Goal: Navigation & Orientation: Find specific page/section

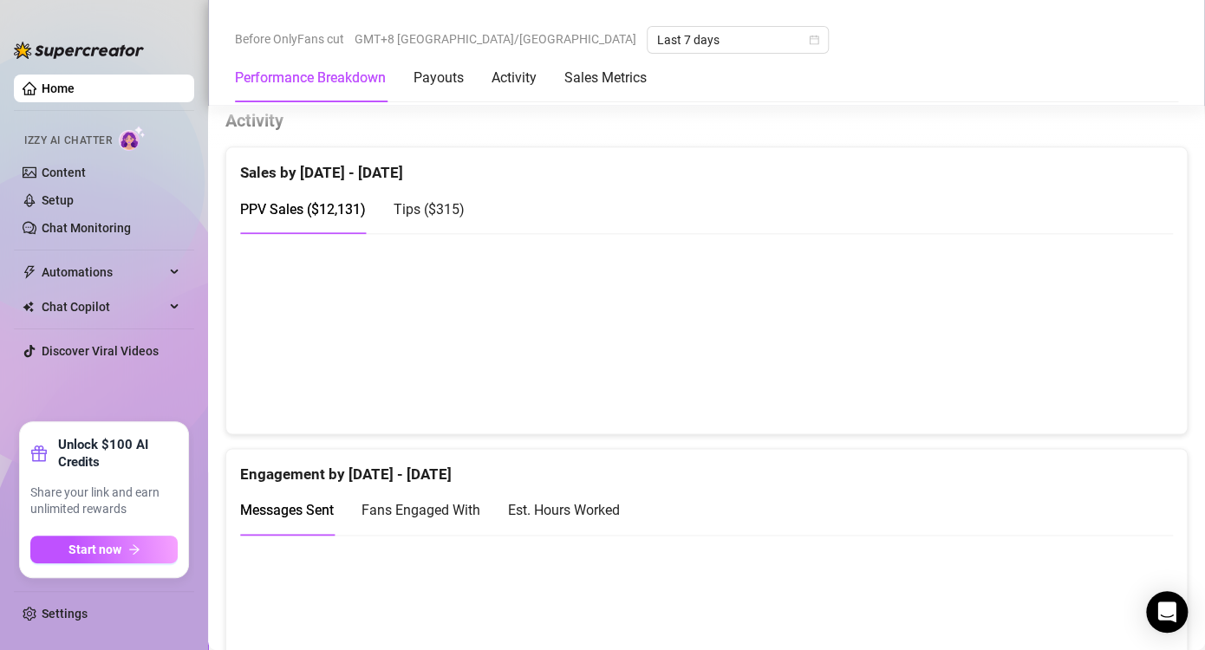
scroll to position [954, 0]
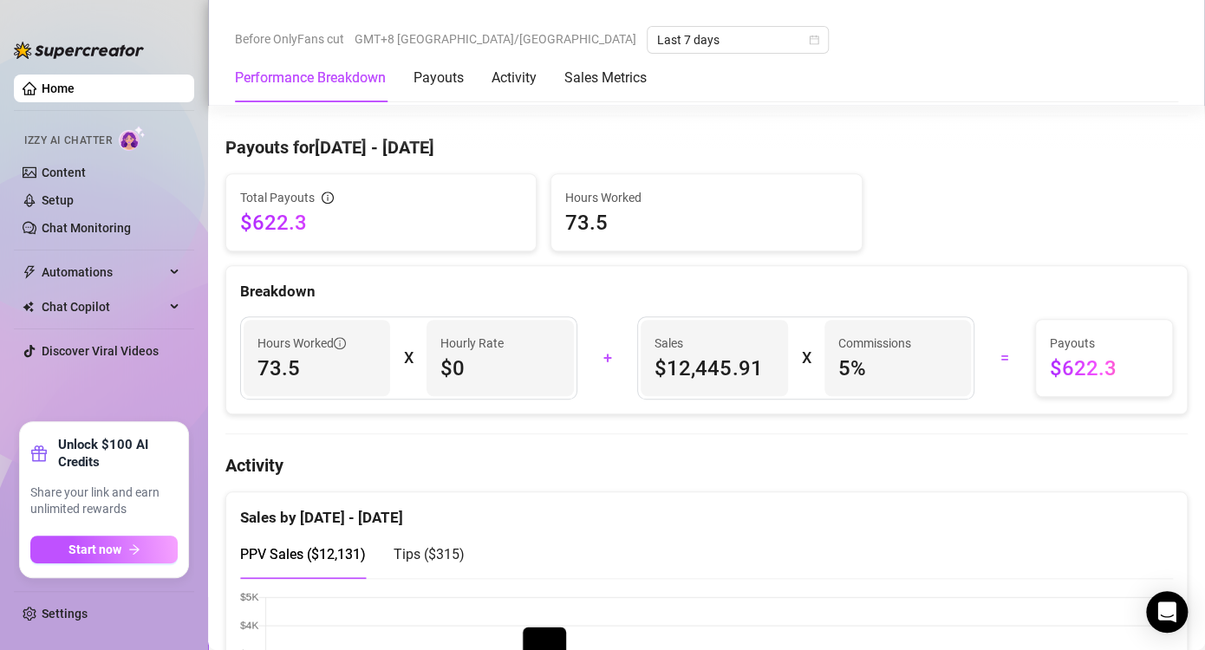
scroll to position [607, 0]
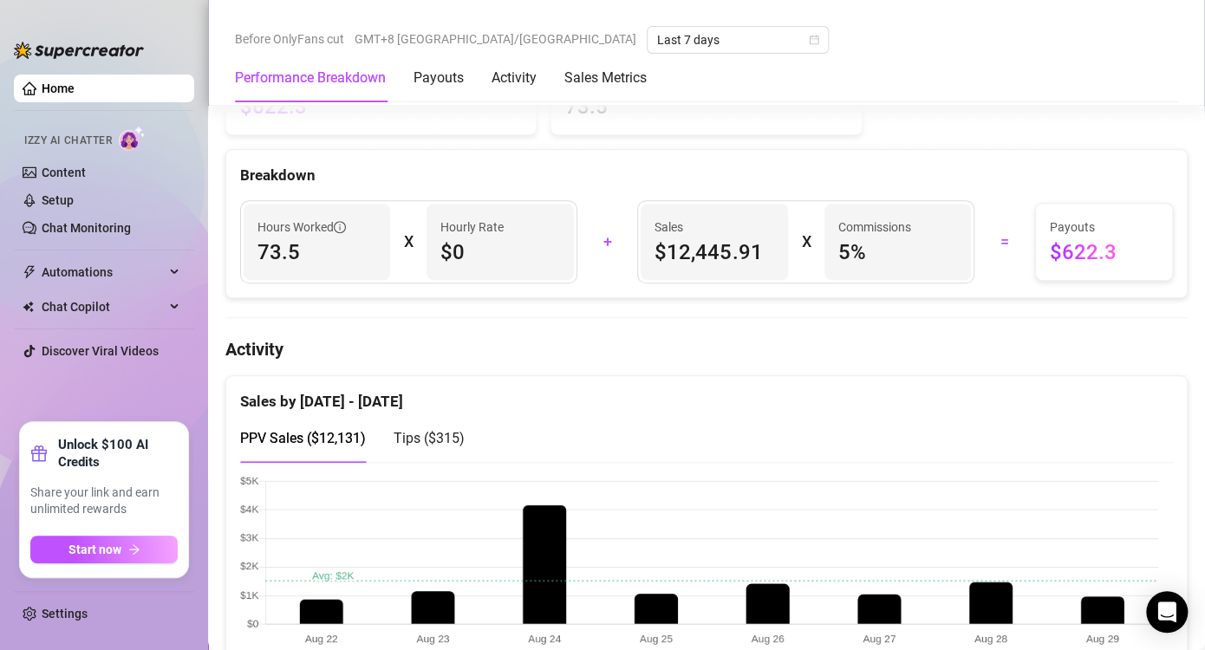
scroll to position [694, 0]
